Goal: Find specific page/section: Find specific page/section

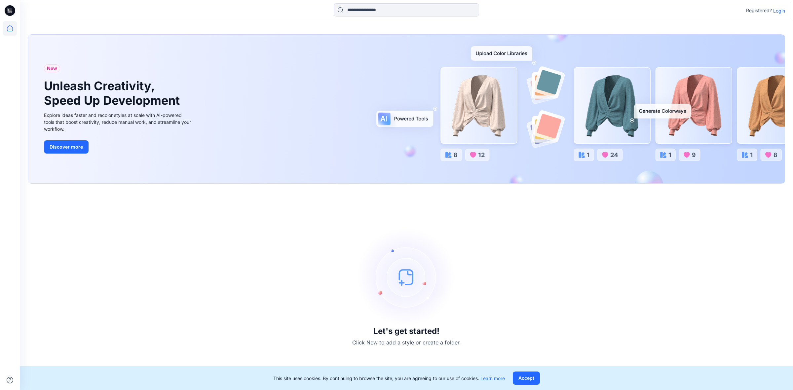
drag, startPoint x: 780, startPoint y: 3, endPoint x: 778, endPoint y: 14, distance: 11.5
click at [779, 7] on div "Registered? Login" at bounding box center [406, 10] width 773 height 21
click at [778, 13] on p "Login" at bounding box center [779, 10] width 12 height 7
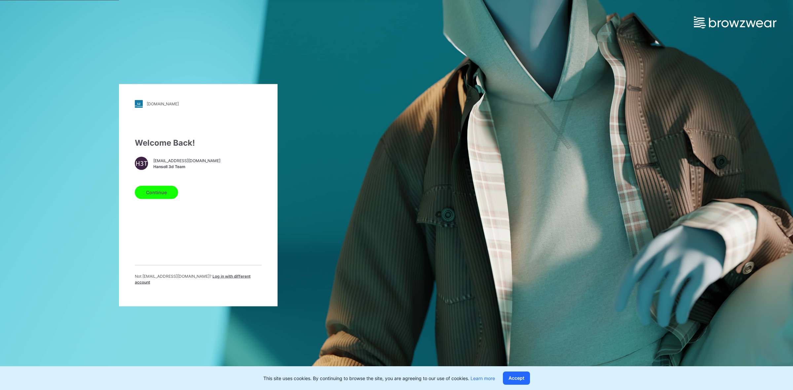
click at [166, 196] on button "Continue" at bounding box center [156, 192] width 43 height 13
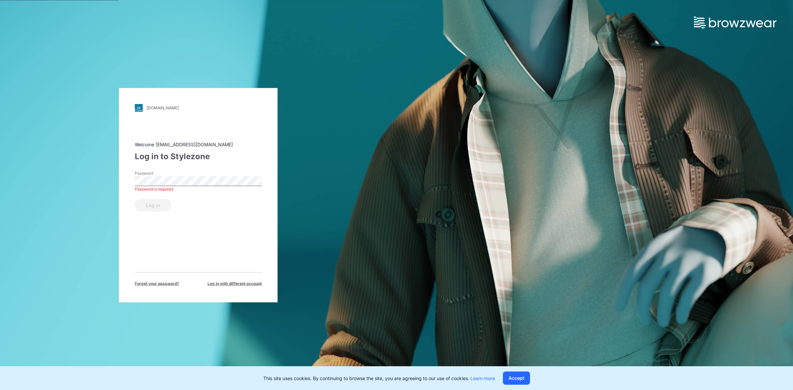
click at [177, 175] on label "Password" at bounding box center [158, 173] width 46 height 6
click at [169, 185] on div "Password Password is required" at bounding box center [198, 180] width 127 height 20
click at [161, 202] on button "Log in" at bounding box center [153, 205] width 37 height 13
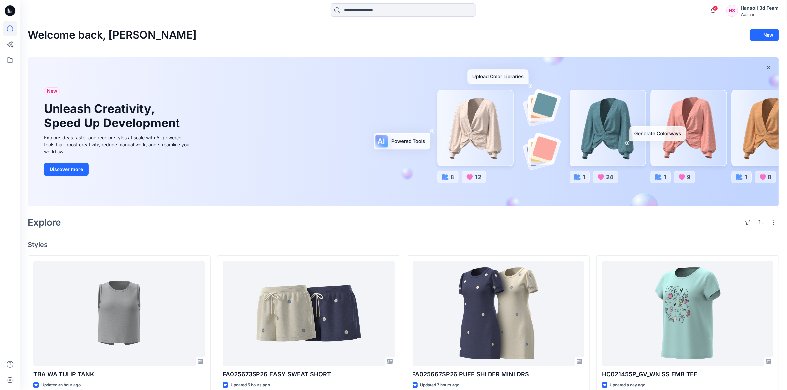
scroll to position [83, 0]
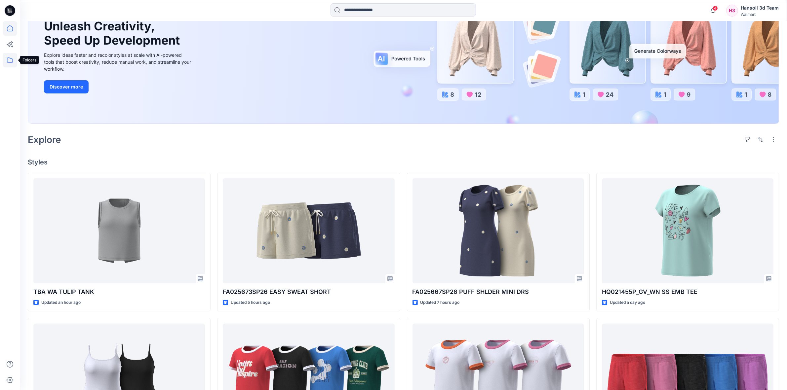
click at [13, 59] on icon at bounding box center [10, 60] width 15 height 15
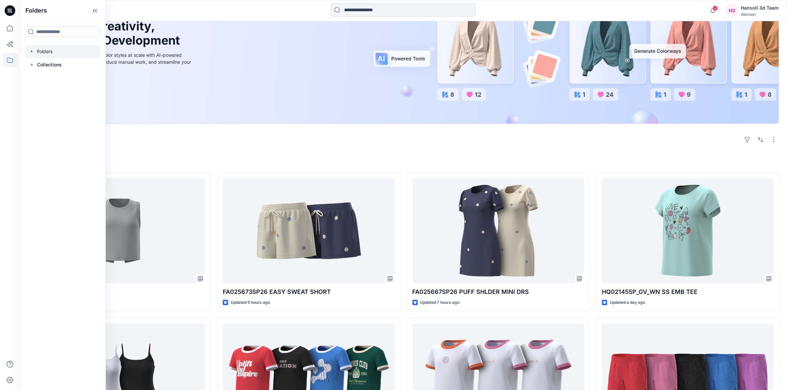
click at [53, 54] on div at bounding box center [62, 51] width 75 height 13
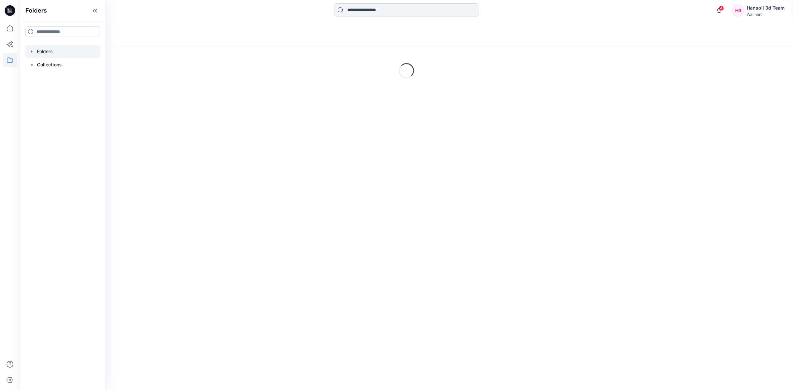
click at [256, 9] on div at bounding box center [406, 10] width 387 height 15
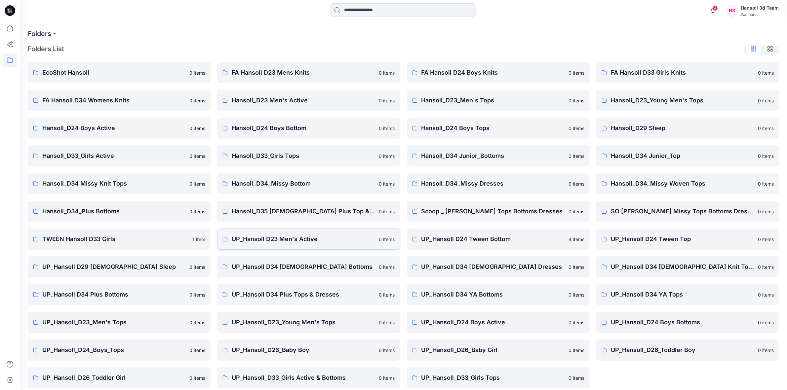
scroll to position [17, 0]
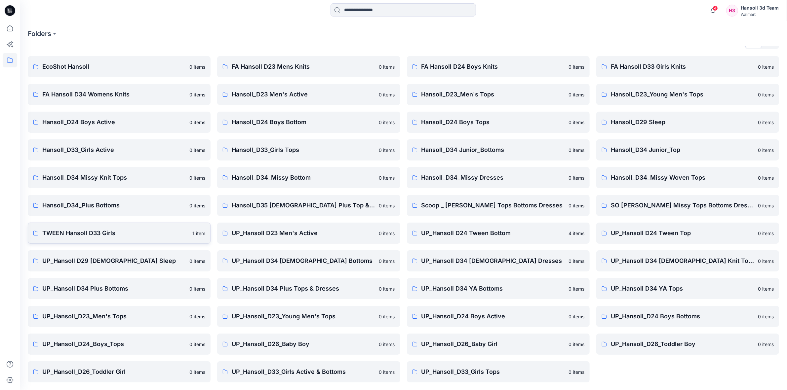
click at [101, 231] on p "TWEEN Hansoll D33 Girls" at bounding box center [115, 233] width 146 height 9
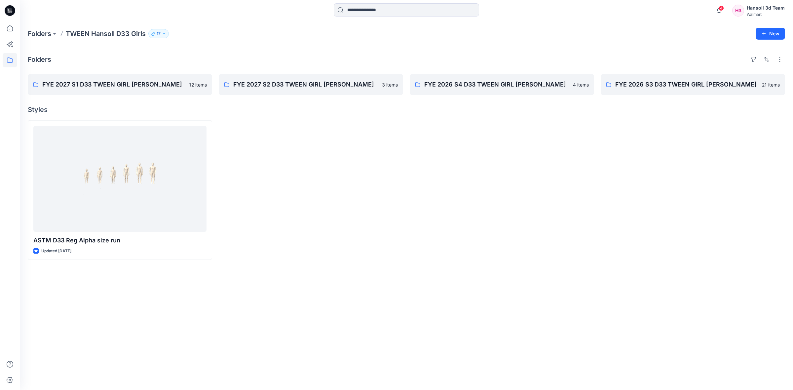
click at [427, 215] on div at bounding box center [502, 190] width 184 height 140
click at [440, 188] on div at bounding box center [502, 190] width 184 height 140
click at [620, 200] on div at bounding box center [693, 190] width 184 height 140
click at [302, 88] on p "FYE 2027 S2 D33 TWEEN GIRL [PERSON_NAME]" at bounding box center [310, 84] width 154 height 9
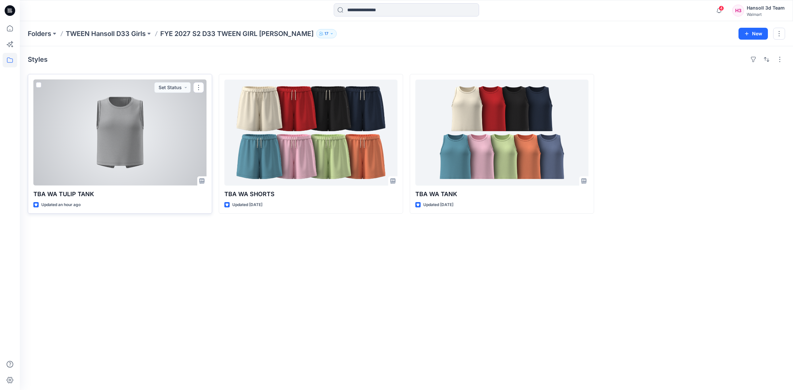
click at [105, 140] on div at bounding box center [119, 133] width 173 height 106
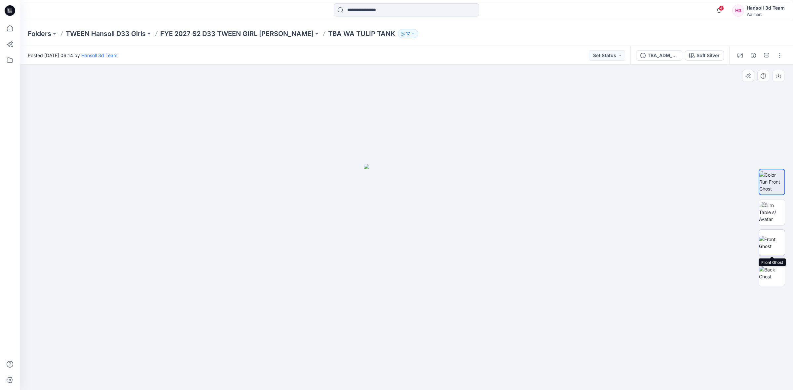
click at [777, 246] on img at bounding box center [772, 243] width 26 height 14
click at [772, 274] on img at bounding box center [772, 273] width 26 height 14
click at [780, 238] on img at bounding box center [772, 243] width 26 height 14
click at [776, 214] on img at bounding box center [772, 212] width 26 height 21
drag, startPoint x: 404, startPoint y: 232, endPoint x: 348, endPoint y: 231, distance: 56.2
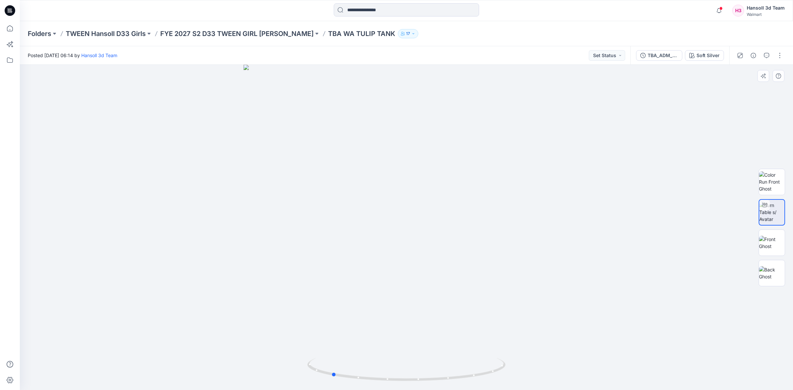
click at [348, 231] on div at bounding box center [406, 227] width 773 height 325
drag, startPoint x: 427, startPoint y: 220, endPoint x: 384, endPoint y: 227, distance: 43.9
click at [384, 227] on div at bounding box center [406, 227] width 773 height 325
drag, startPoint x: 380, startPoint y: 210, endPoint x: 351, endPoint y: 210, distance: 28.7
click at [351, 210] on div at bounding box center [406, 227] width 773 height 325
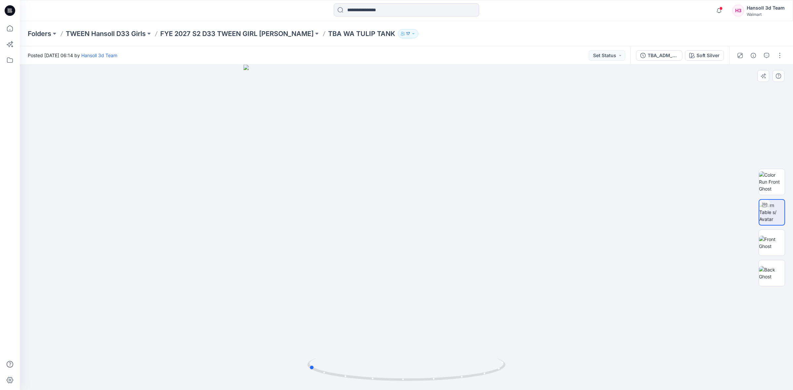
drag, startPoint x: 408, startPoint y: 213, endPoint x: 334, endPoint y: 213, distance: 74.3
click at [334, 213] on div at bounding box center [406, 227] width 773 height 325
drag, startPoint x: 413, startPoint y: 226, endPoint x: 509, endPoint y: 221, distance: 95.9
click at [509, 221] on div at bounding box center [406, 227] width 773 height 325
